Goal: Entertainment & Leisure: Browse casually

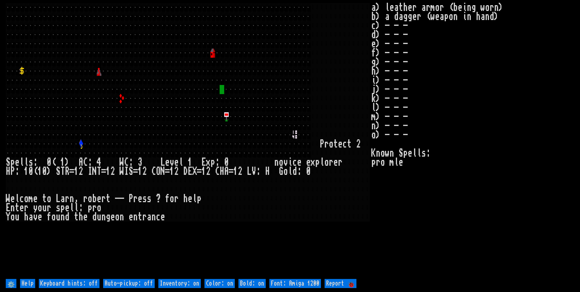
drag, startPoint x: 126, startPoint y: 283, endPoint x: 165, endPoint y: 282, distance: 38.2
click at [127, 283] on off "Auto-pickup: off" at bounding box center [129, 283] width 52 height 9
type off "Auto-pickup: on"
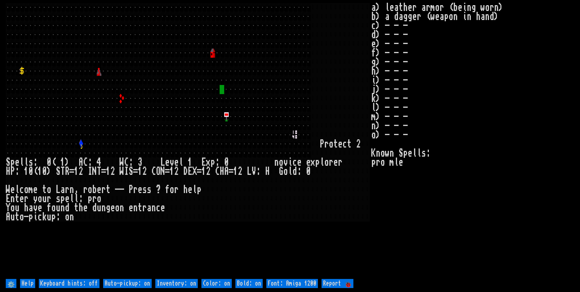
click at [179, 282] on on "Inventory: on" at bounding box center [176, 283] width 42 height 9
type on "Inventory: off"
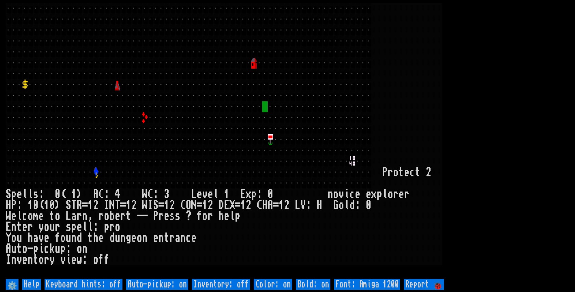
click at [475, 110] on larn at bounding box center [288, 140] width 564 height 274
